Goal: Information Seeking & Learning: Learn about a topic

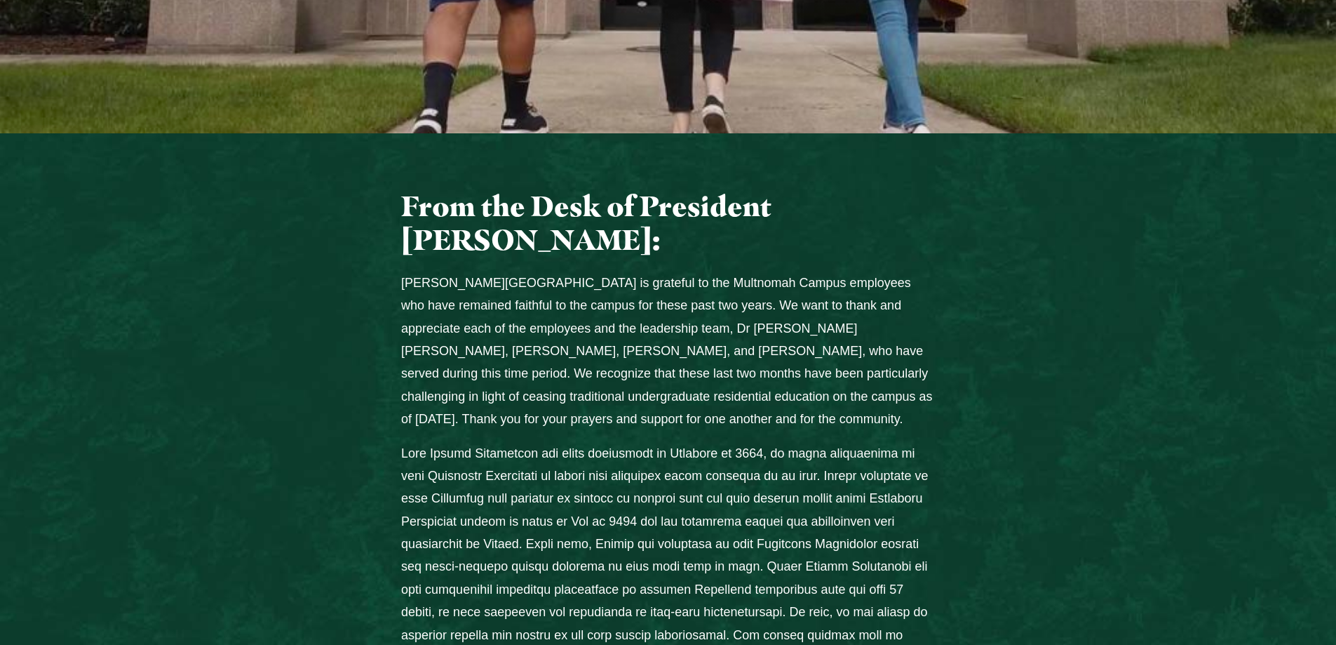
scroll to position [561, 0]
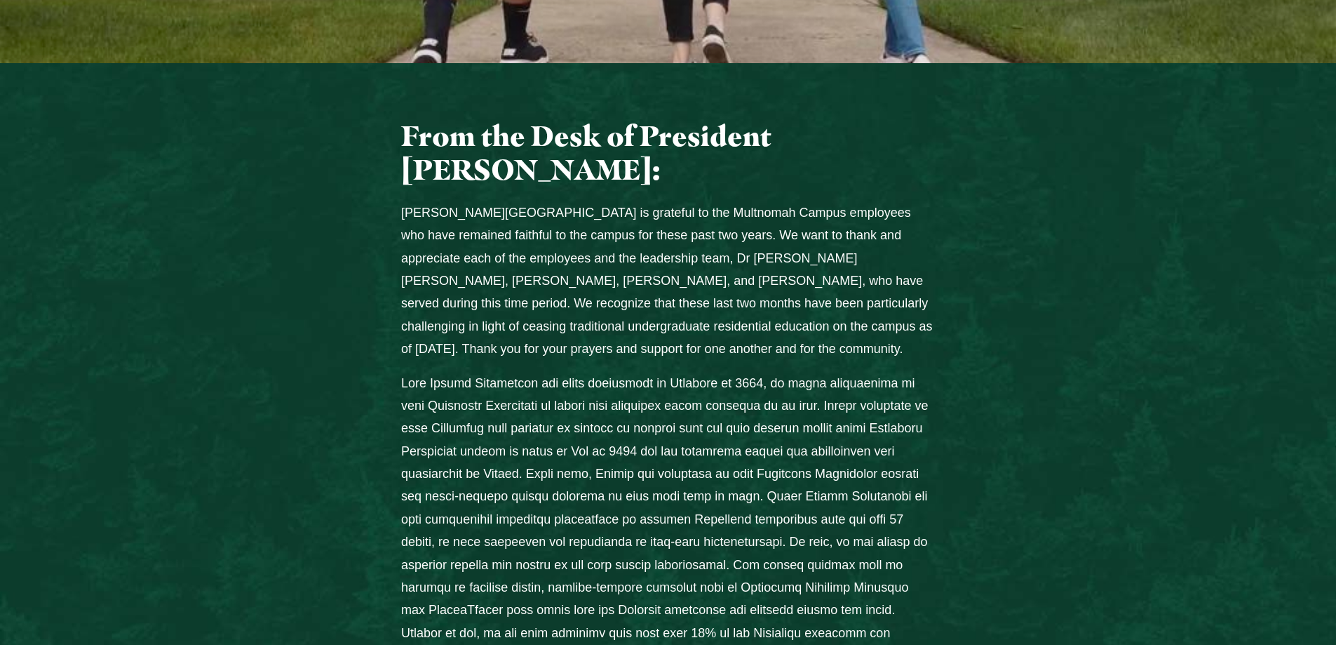
click at [680, 372] on p "Columns" at bounding box center [668, 531] width 534 height 318
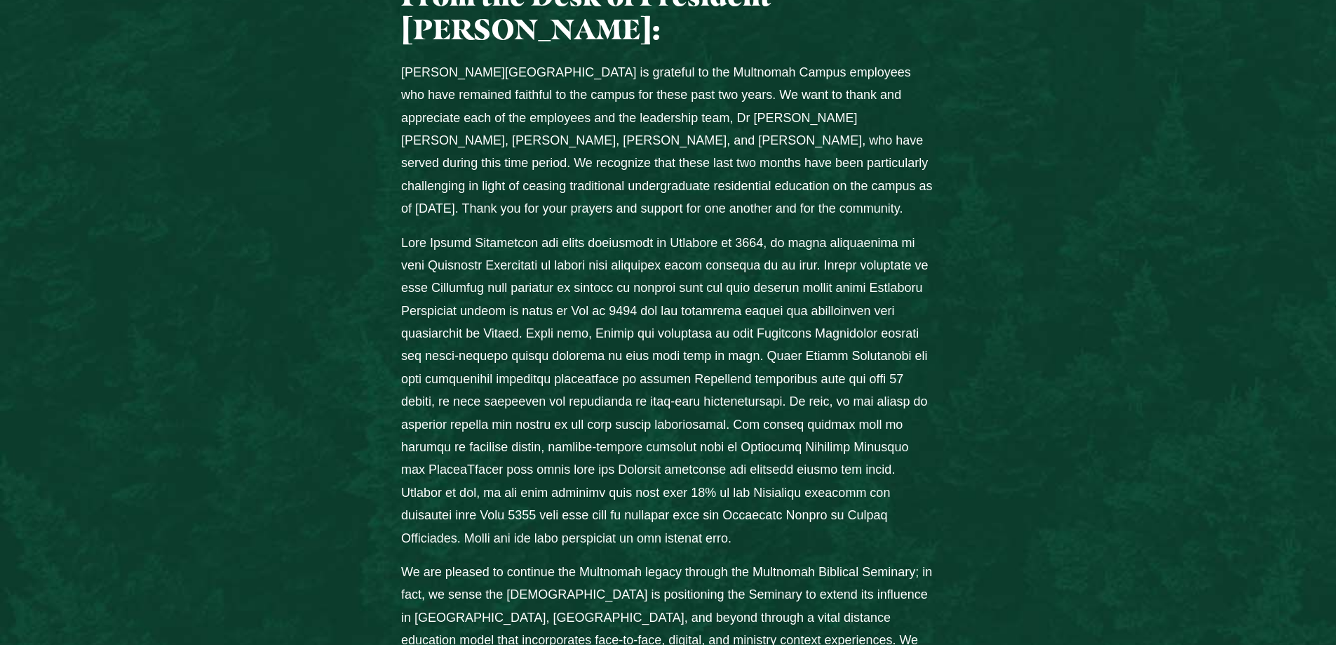
scroll to position [772, 0]
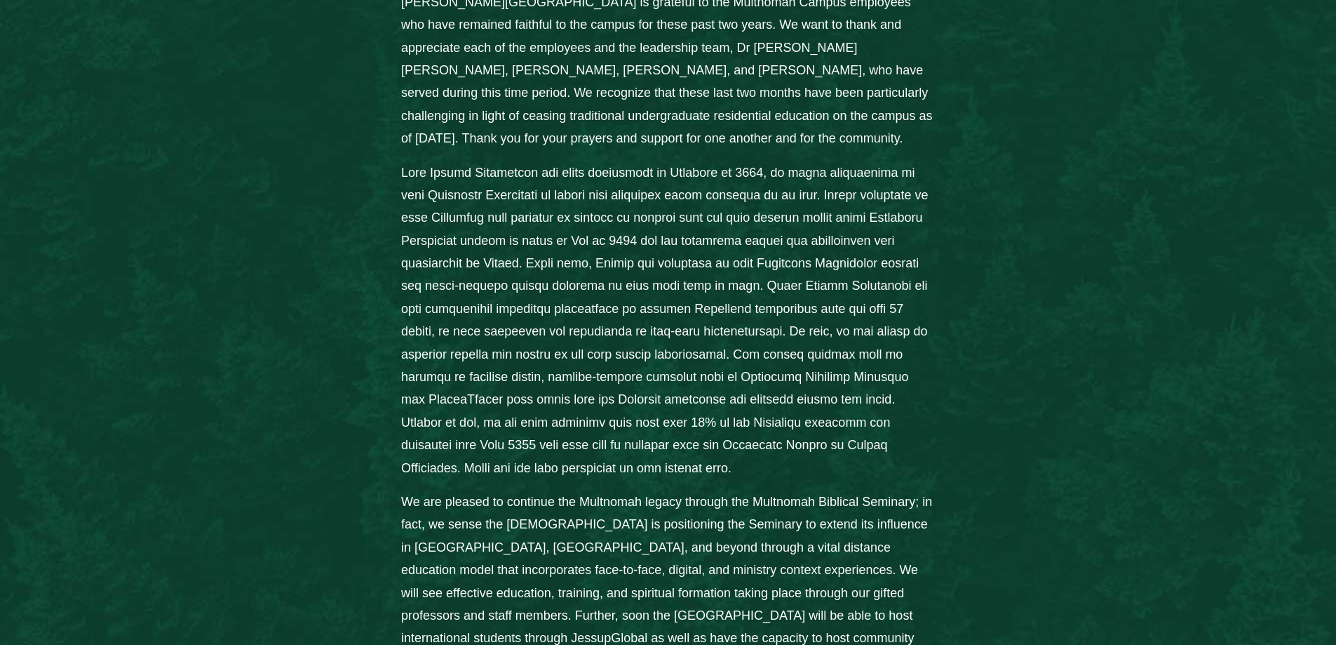
drag, startPoint x: 1051, startPoint y: 480, endPoint x: 1009, endPoint y: 504, distance: 49.0
click at [1009, 504] on div "From the Desk of President John Jackson: Jessup University is grateful to the M…" at bounding box center [669, 392] width 898 height 967
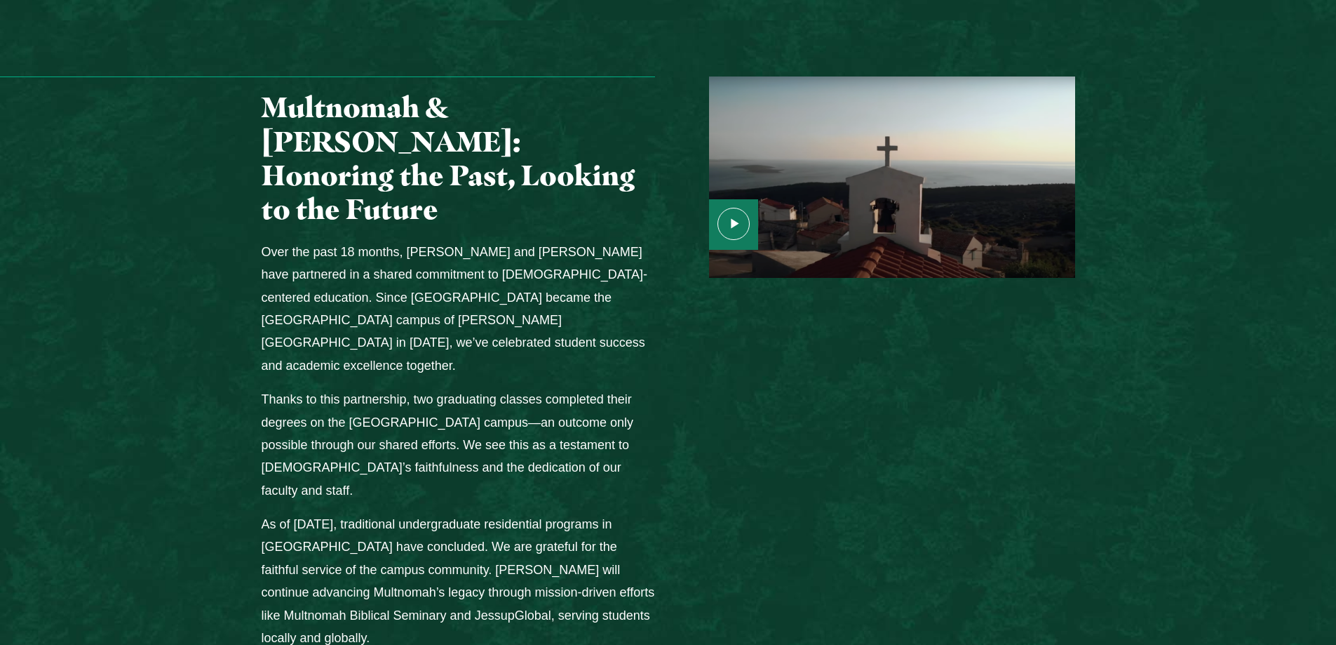
scroll to position [1824, 0]
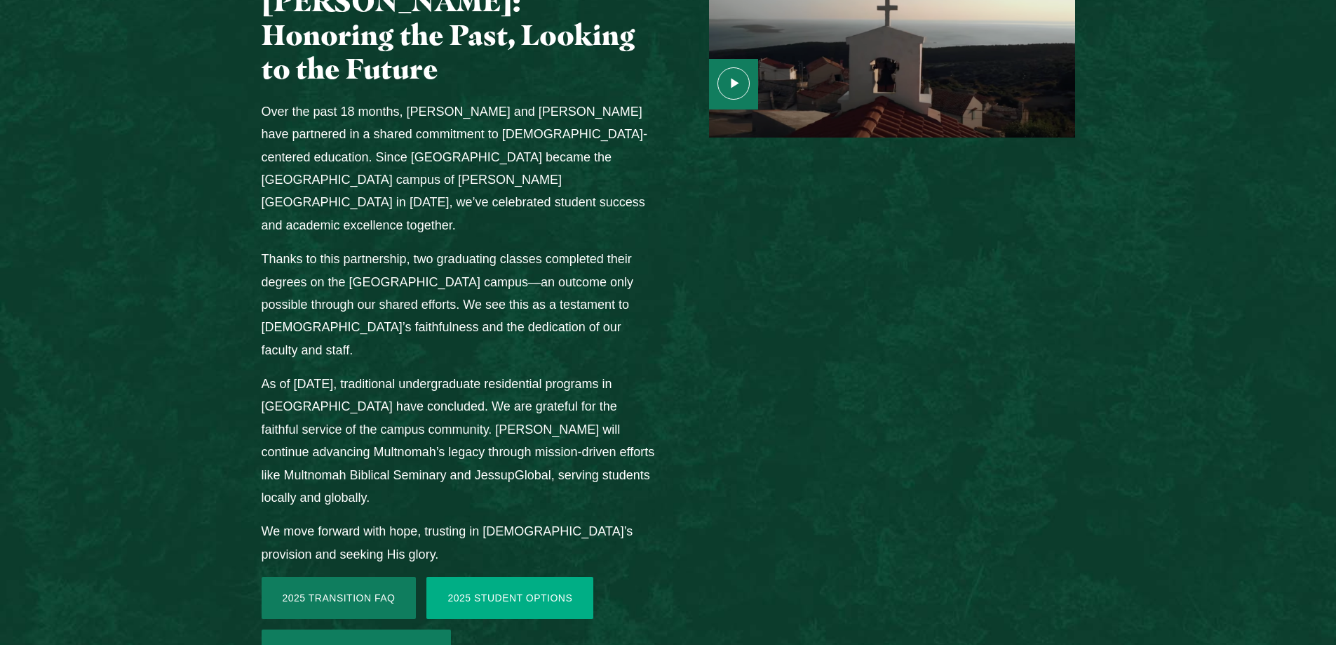
click at [518, 577] on link "2025 Student Options" at bounding box center [509, 598] width 167 height 42
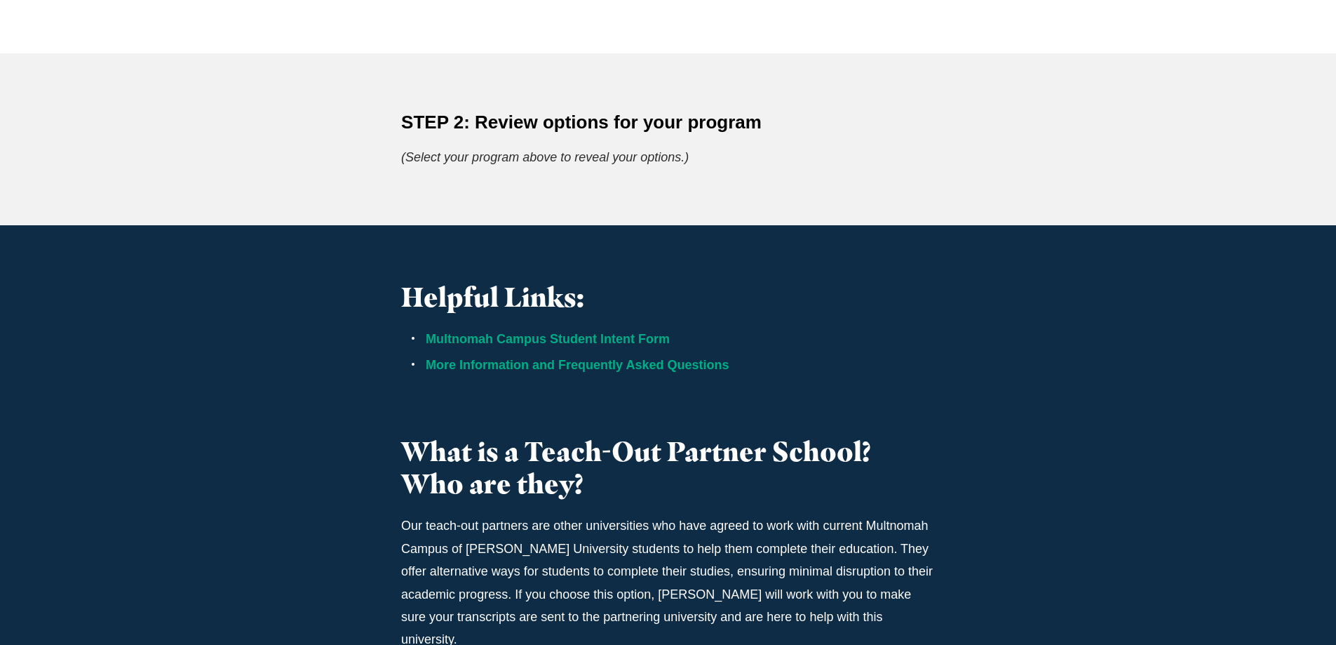
scroll to position [421, 0]
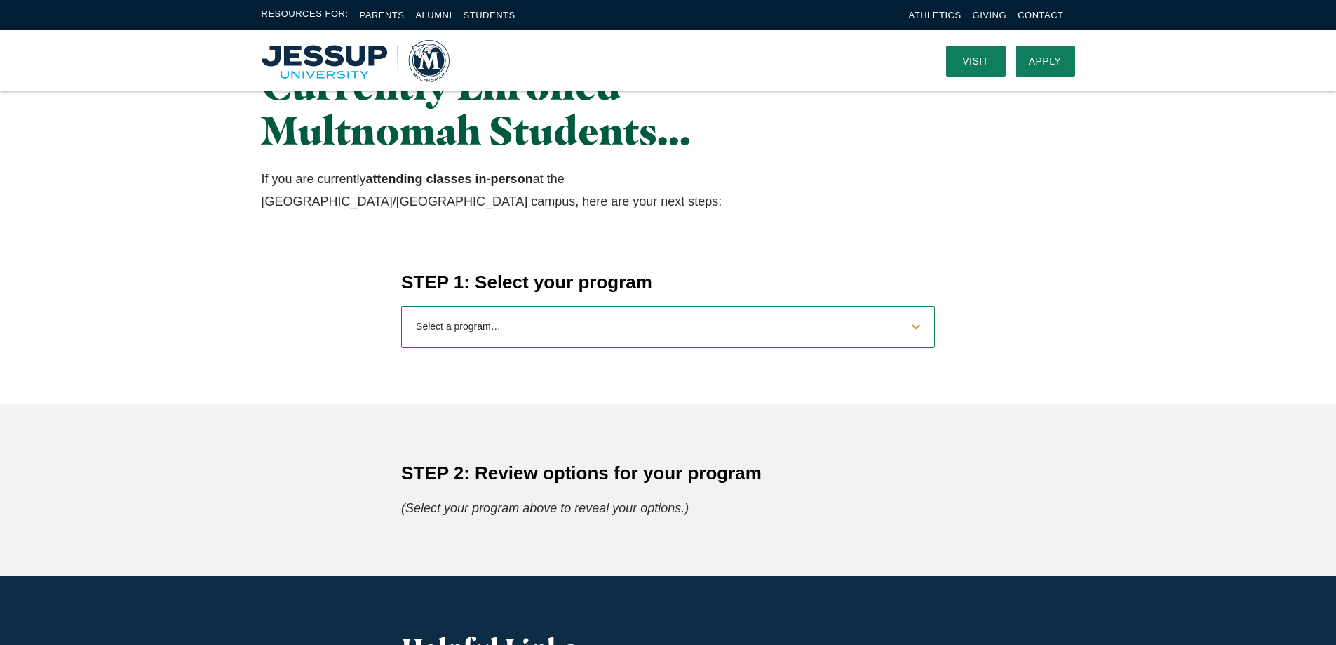
click at [891, 323] on select "Select a program… BS [DEMOGRAPHIC_DATA] and Theology BS Biology BS Business Adm…" at bounding box center [668, 327] width 534 height 42
select select "2025bibletheology"
click at [401, 306] on select "Select a program… BS [DEMOGRAPHIC_DATA] and Theology BS Biology BS Business Adm…" at bounding box center [668, 327] width 534 height 42
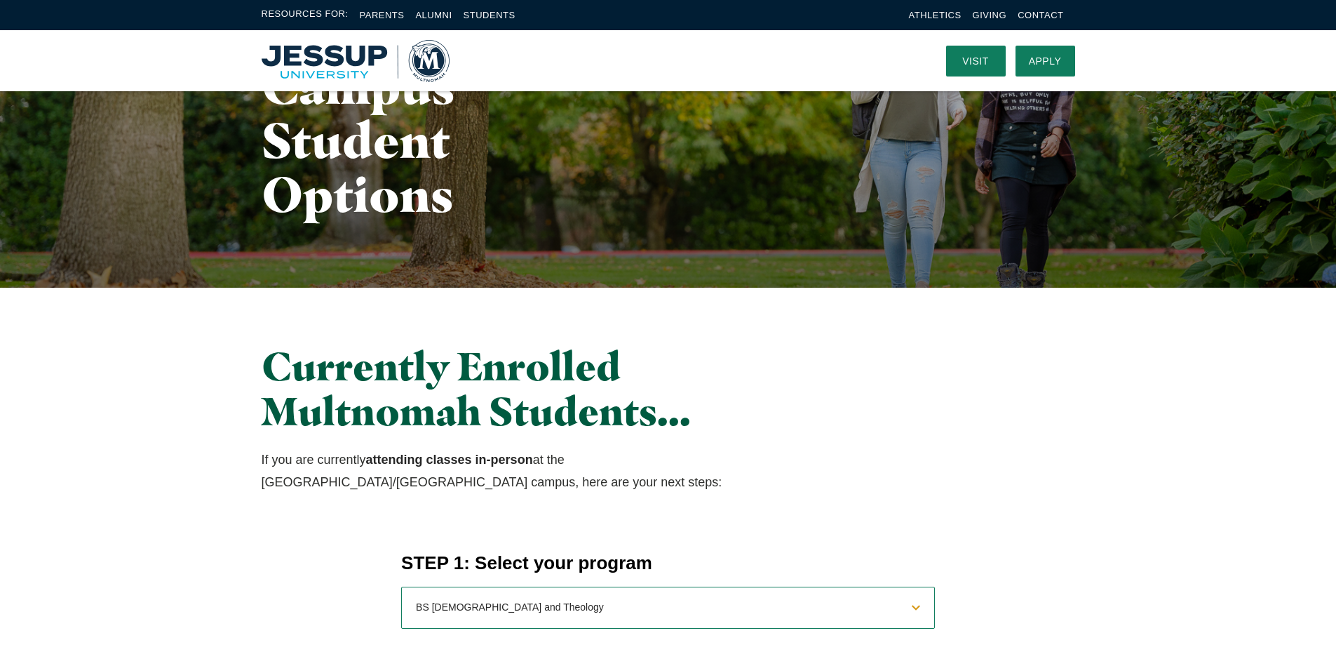
scroll to position [0, 0]
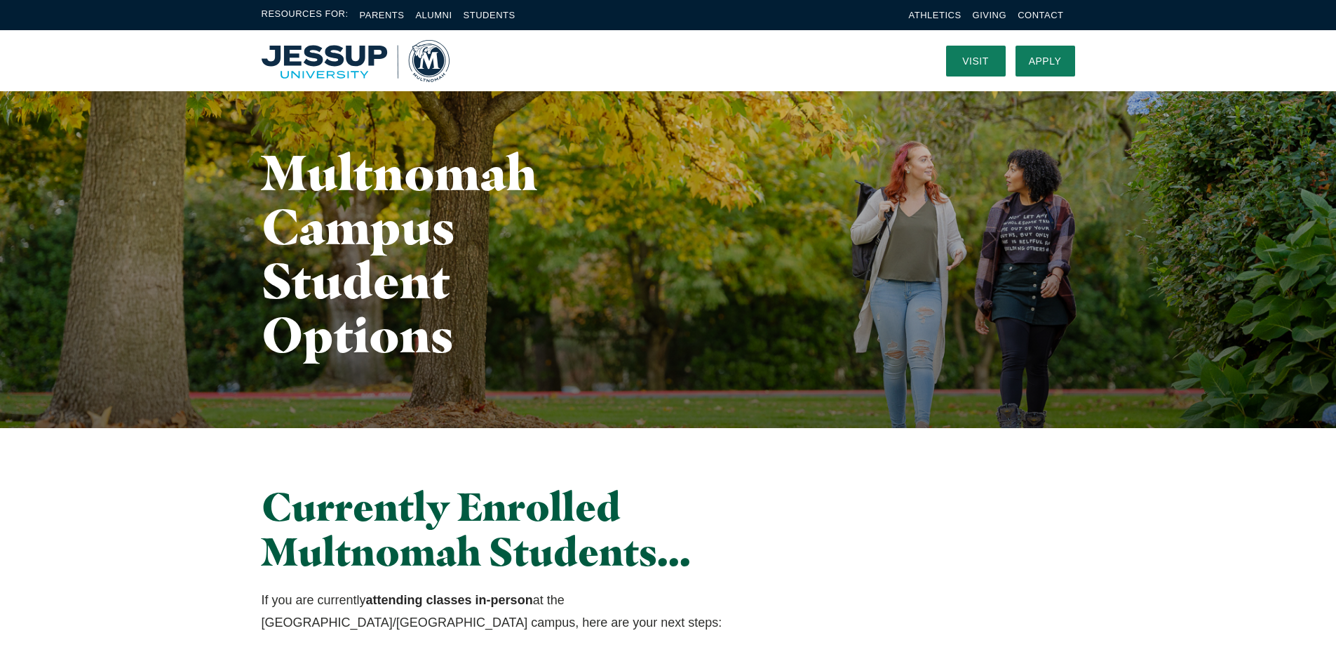
click at [311, 58] on img "Home" at bounding box center [356, 61] width 188 height 42
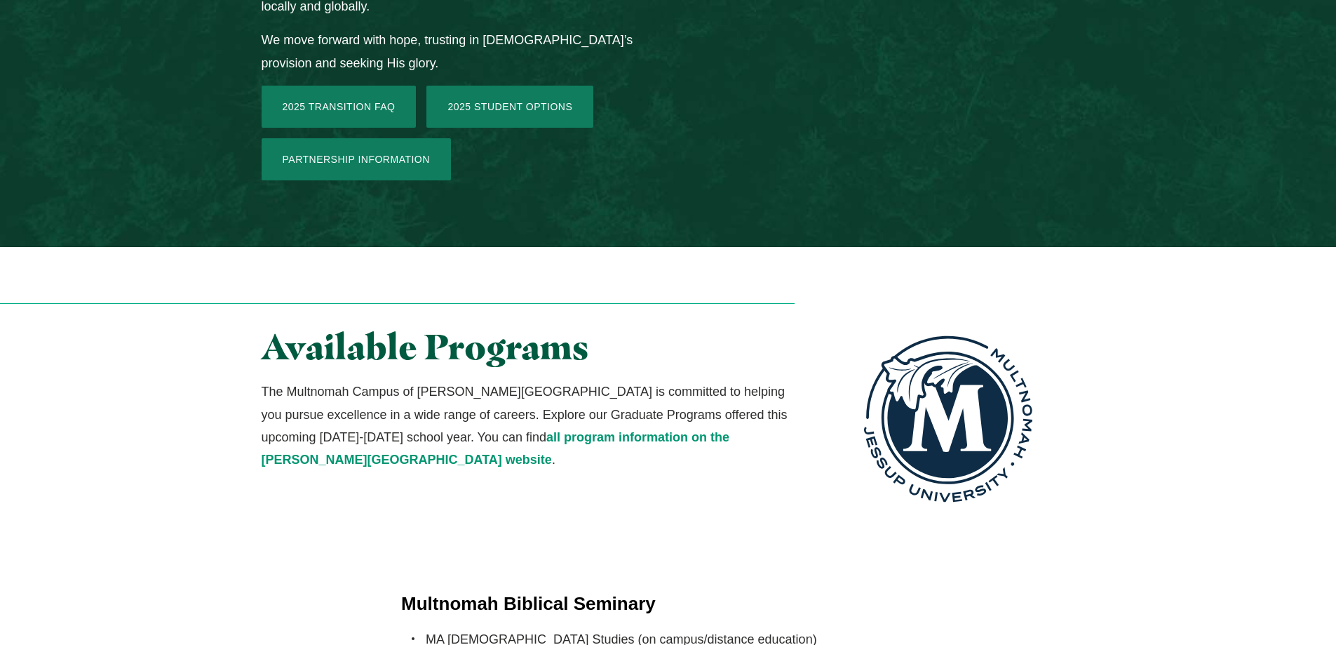
scroll to position [2385, 0]
